Goal: Task Accomplishment & Management: Manage account settings

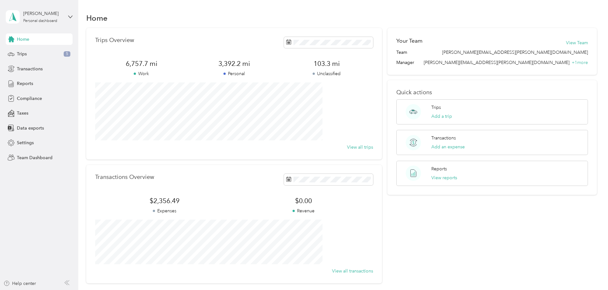
click at [431, 15] on div "Home" at bounding box center [341, 17] width 511 height 13
click at [443, 176] on button "View reports" at bounding box center [445, 178] width 26 height 7
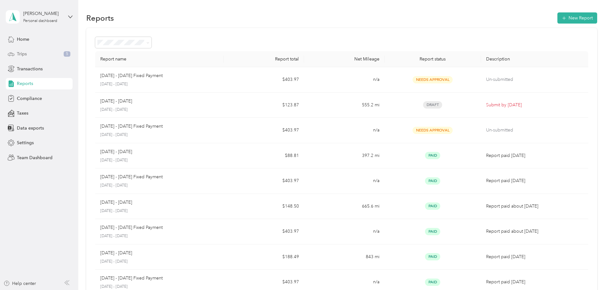
click at [29, 54] on div "Trips 5" at bounding box center [39, 53] width 67 height 11
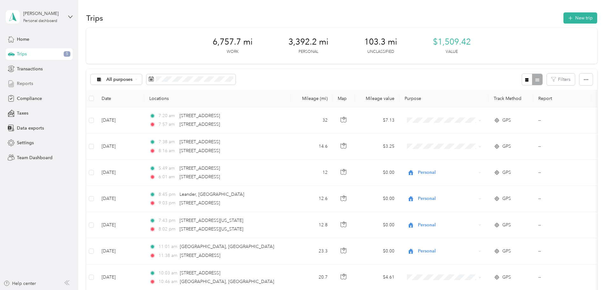
click at [39, 83] on div "Reports" at bounding box center [39, 83] width 67 height 11
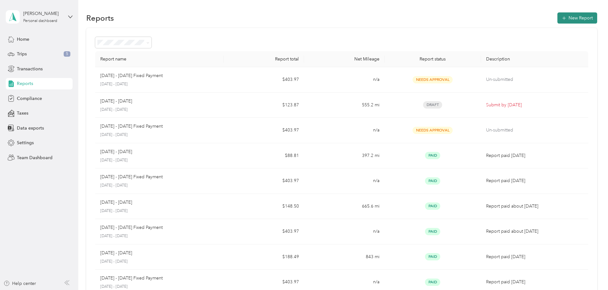
click at [558, 17] on button "New Report" at bounding box center [578, 17] width 40 height 11
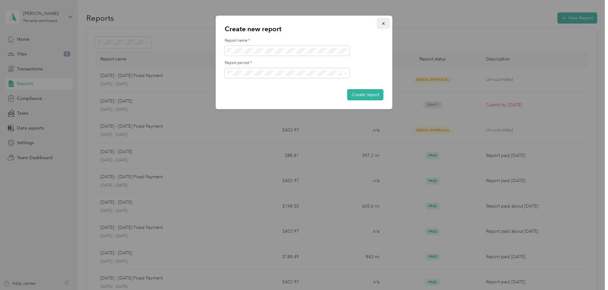
click at [383, 23] on icon "button" at bounding box center [384, 23] width 4 height 4
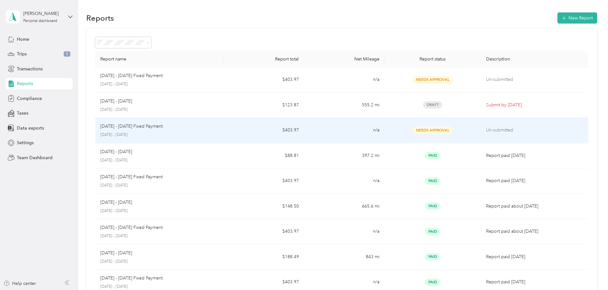
click at [163, 128] on p "[DATE] - [DATE] Fixed Payment" at bounding box center [131, 126] width 62 height 7
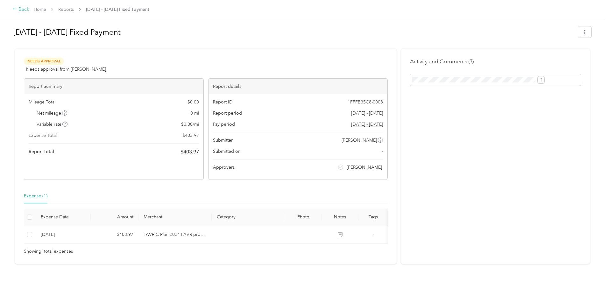
click at [29, 9] on div "Back" at bounding box center [21, 10] width 17 height 8
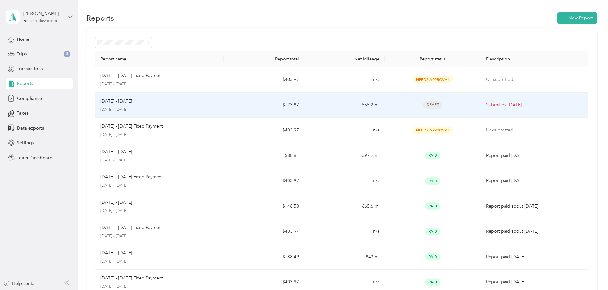
click at [244, 105] on td "$123.87" at bounding box center [264, 105] width 80 height 25
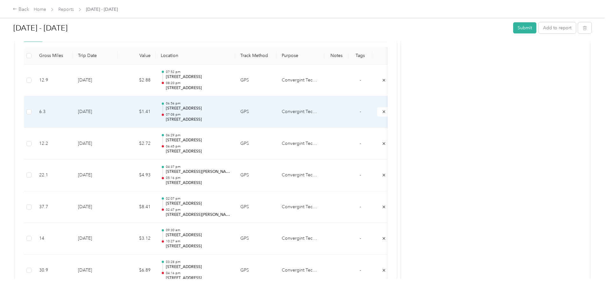
scroll to position [159, 0]
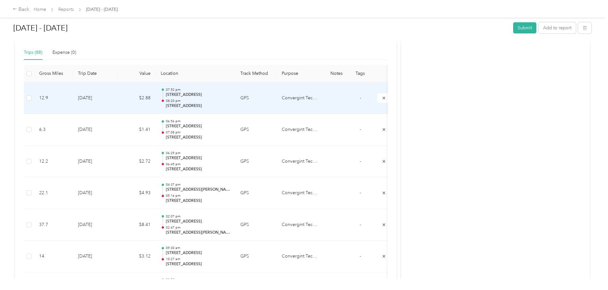
click at [277, 105] on td "GPS" at bounding box center [255, 99] width 41 height 32
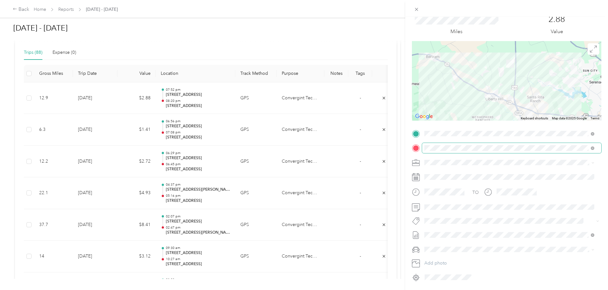
scroll to position [0, 0]
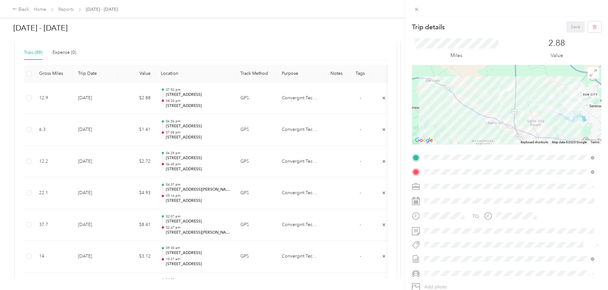
click at [591, 198] on li "Convergint Technologies" at bounding box center [509, 197] width 175 height 11
click at [78, 99] on div "Trip details Save This trip cannot be edited because it is either under review,…" at bounding box center [304, 145] width 608 height 290
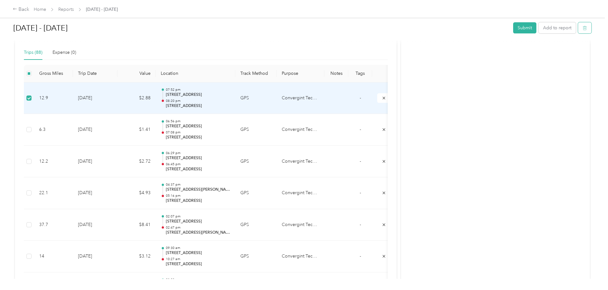
click at [579, 30] on button "button" at bounding box center [585, 27] width 13 height 11
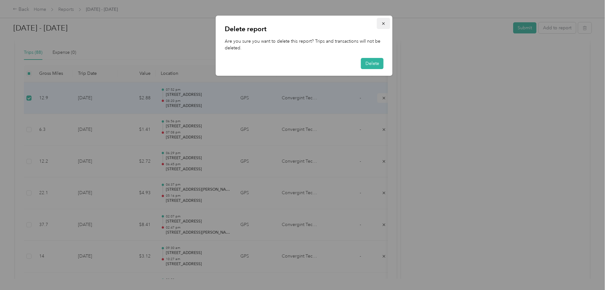
click at [384, 25] on icon "button" at bounding box center [384, 23] width 4 height 4
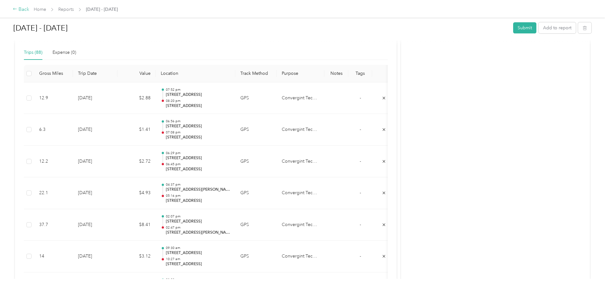
click at [17, 10] on icon at bounding box center [15, 9] width 4 height 4
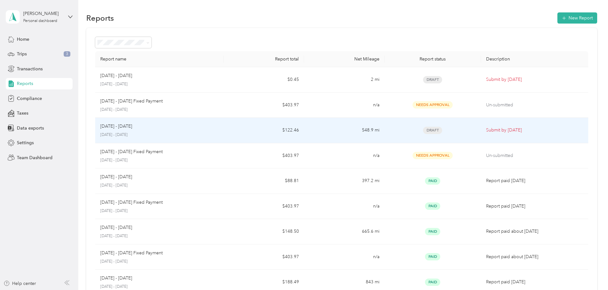
click at [423, 130] on span "Draft" at bounding box center [432, 130] width 19 height 7
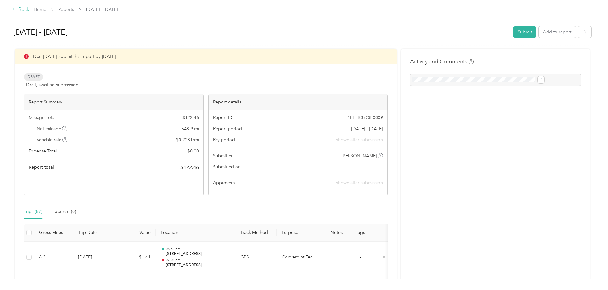
click at [17, 10] on icon at bounding box center [15, 9] width 4 height 4
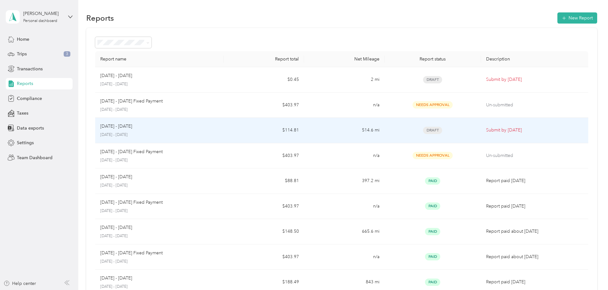
click at [423, 129] on span "Draft" at bounding box center [432, 130] width 19 height 7
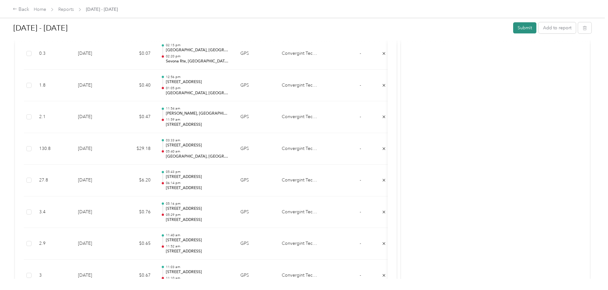
scroll to position [478, 0]
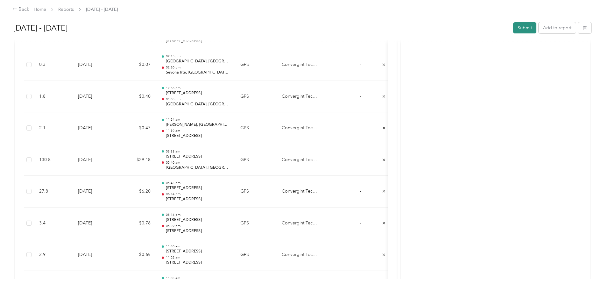
click at [514, 28] on button "Submit" at bounding box center [525, 27] width 23 height 11
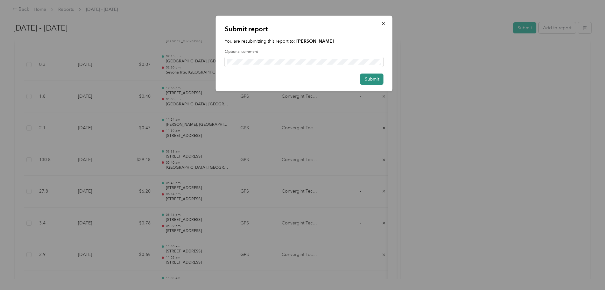
click at [374, 78] on button "Submit" at bounding box center [372, 79] width 23 height 11
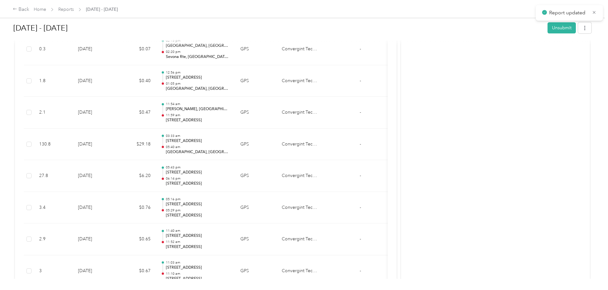
scroll to position [462, 0]
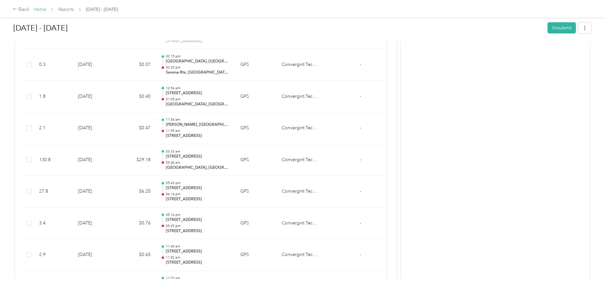
click at [46, 9] on link "Home" at bounding box center [40, 9] width 12 height 5
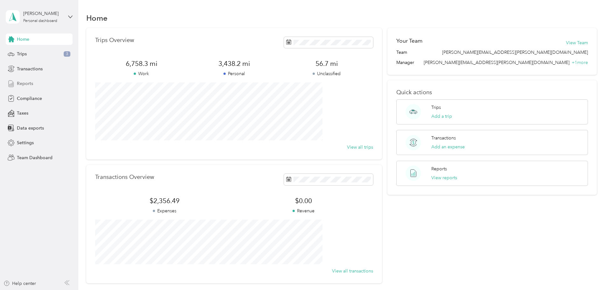
click at [27, 82] on span "Reports" at bounding box center [25, 83] width 16 height 7
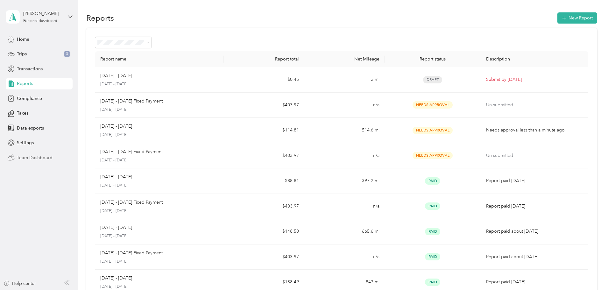
click at [42, 158] on span "Team Dashboard" at bounding box center [35, 158] width 36 height 7
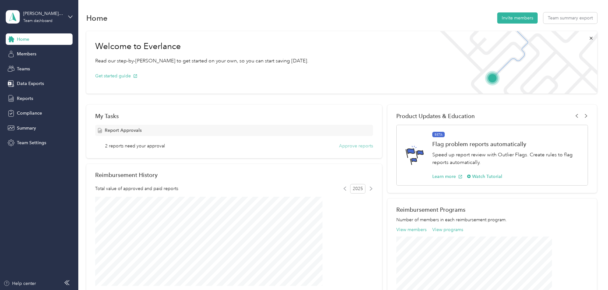
click at [349, 145] on button "Approve reports" at bounding box center [356, 146] width 34 height 7
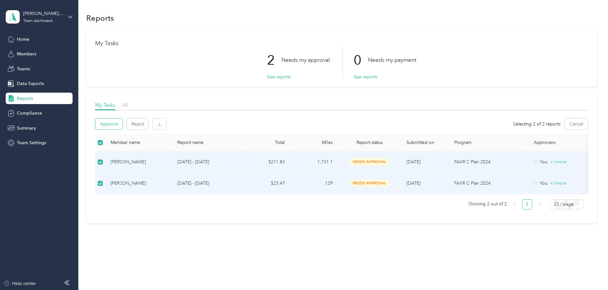
click at [123, 127] on button "Approve" at bounding box center [109, 124] width 27 height 11
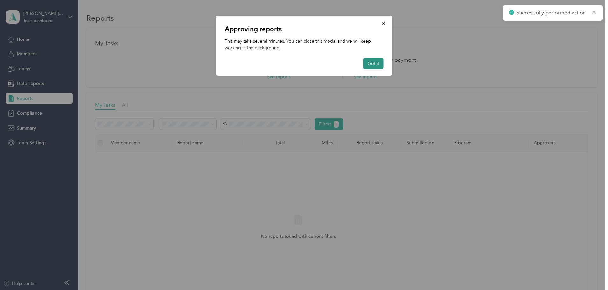
click at [369, 63] on button "Got it" at bounding box center [373, 63] width 20 height 11
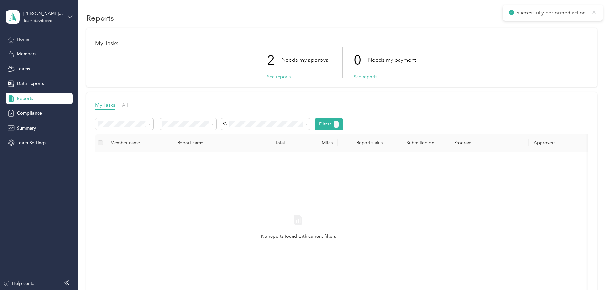
click at [17, 38] on span "Home" at bounding box center [23, 39] width 12 height 7
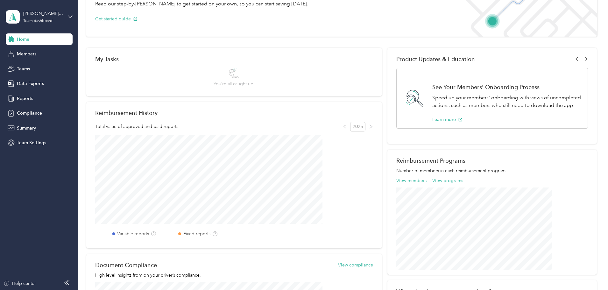
scroll to position [64, 0]
